Goal: Navigation & Orientation: Find specific page/section

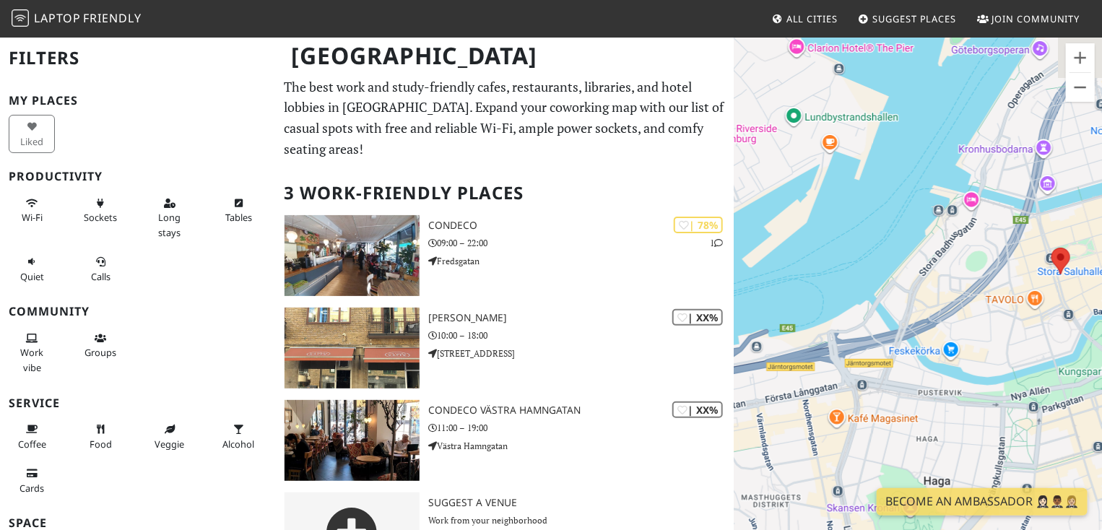
drag, startPoint x: 1006, startPoint y: 292, endPoint x: 810, endPoint y: 234, distance: 204.2
click at [810, 234] on div at bounding box center [917, 301] width 367 height 530
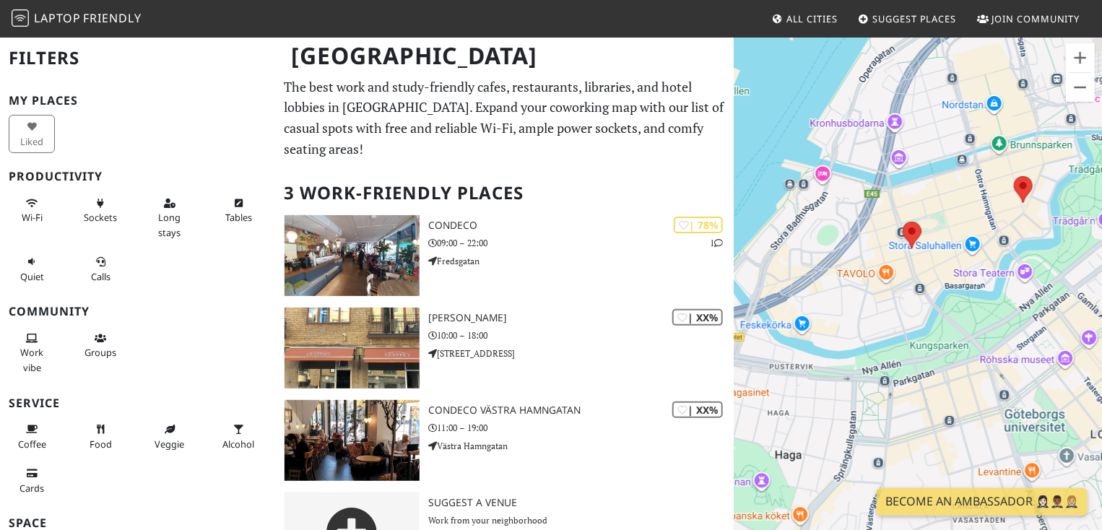
drag, startPoint x: 931, startPoint y: 243, endPoint x: 837, endPoint y: 224, distance: 96.4
click at [837, 224] on div at bounding box center [917, 301] width 367 height 530
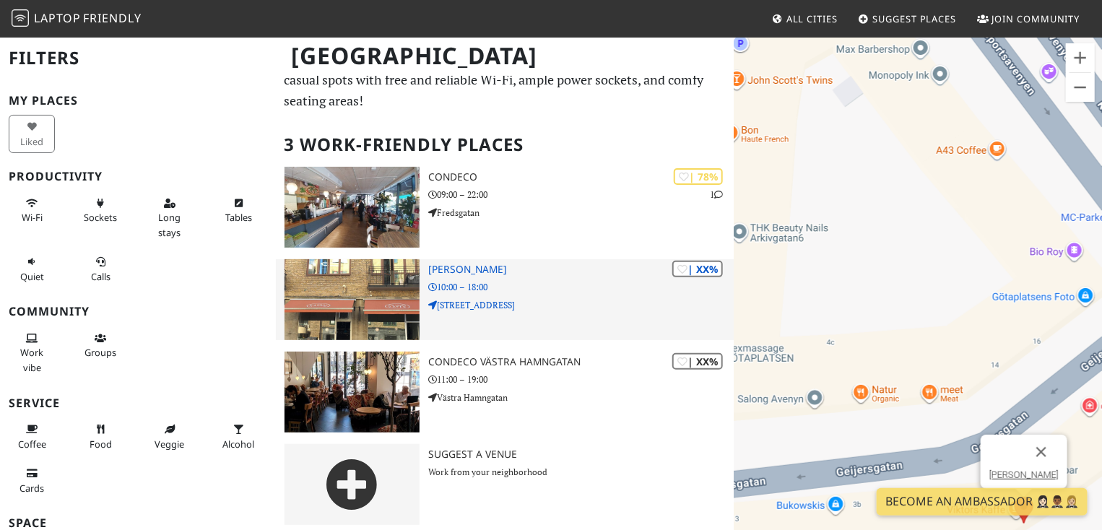
scroll to position [54, 0]
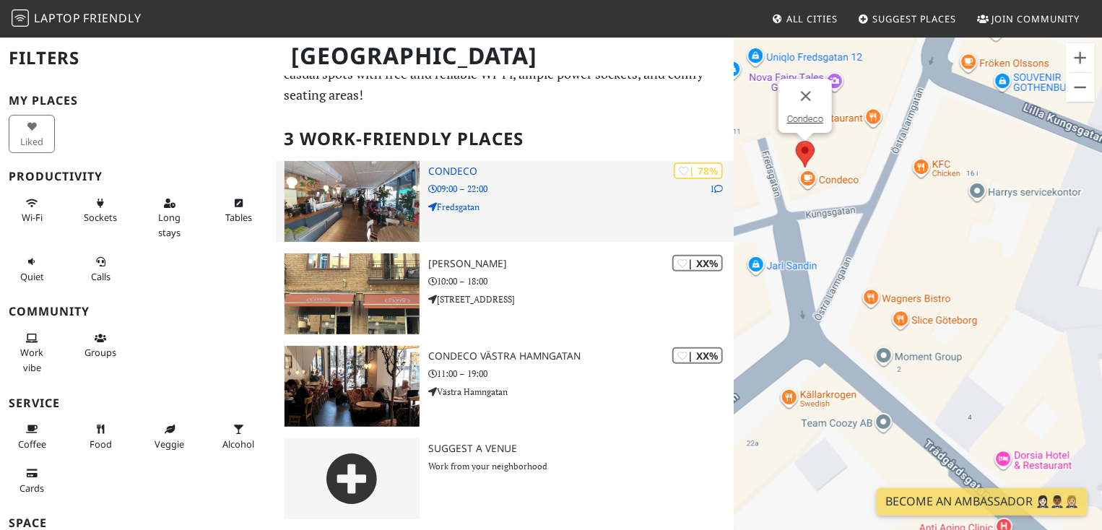
click at [389, 201] on img at bounding box center [352, 201] width 136 height 81
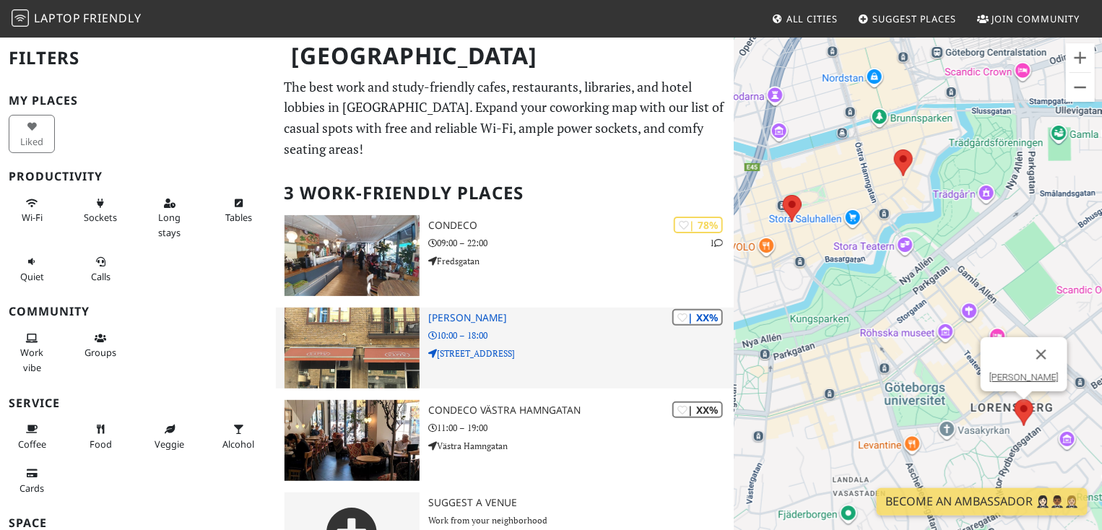
click at [548, 315] on h3 "[PERSON_NAME]" at bounding box center [581, 318] width 306 height 12
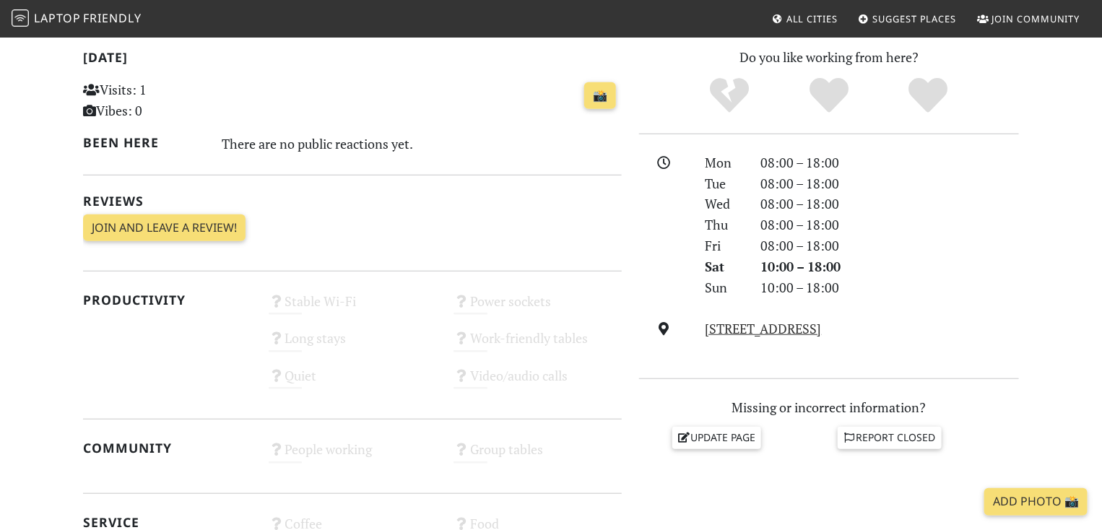
scroll to position [329, 0]
